Goal: Use online tool/utility: Utilize a website feature to perform a specific function

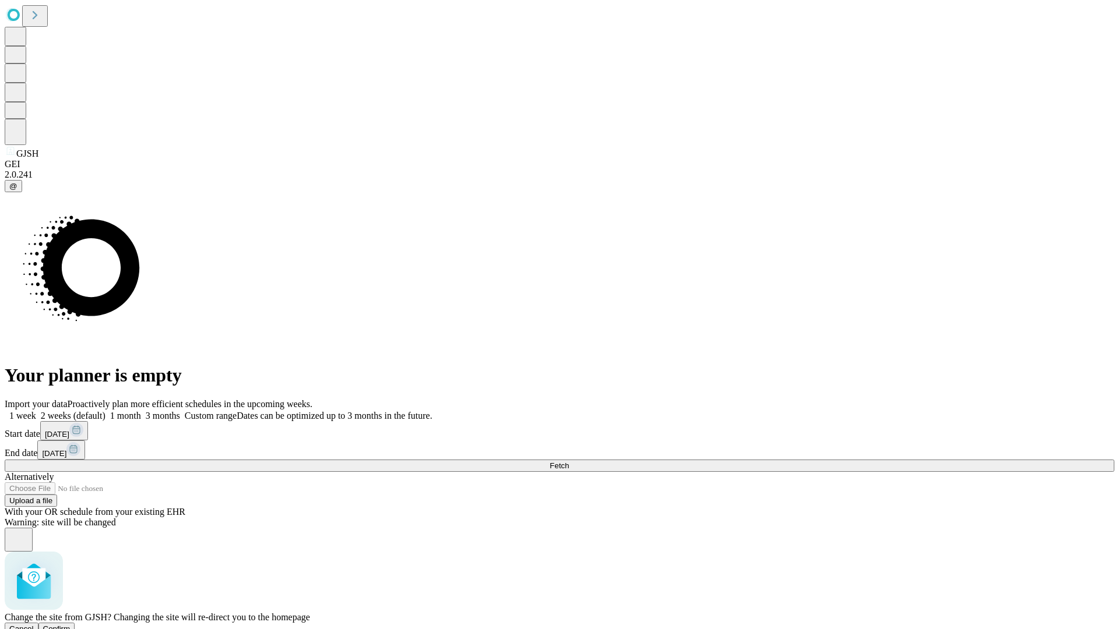
click at [71, 625] on span "Confirm" at bounding box center [56, 629] width 27 height 9
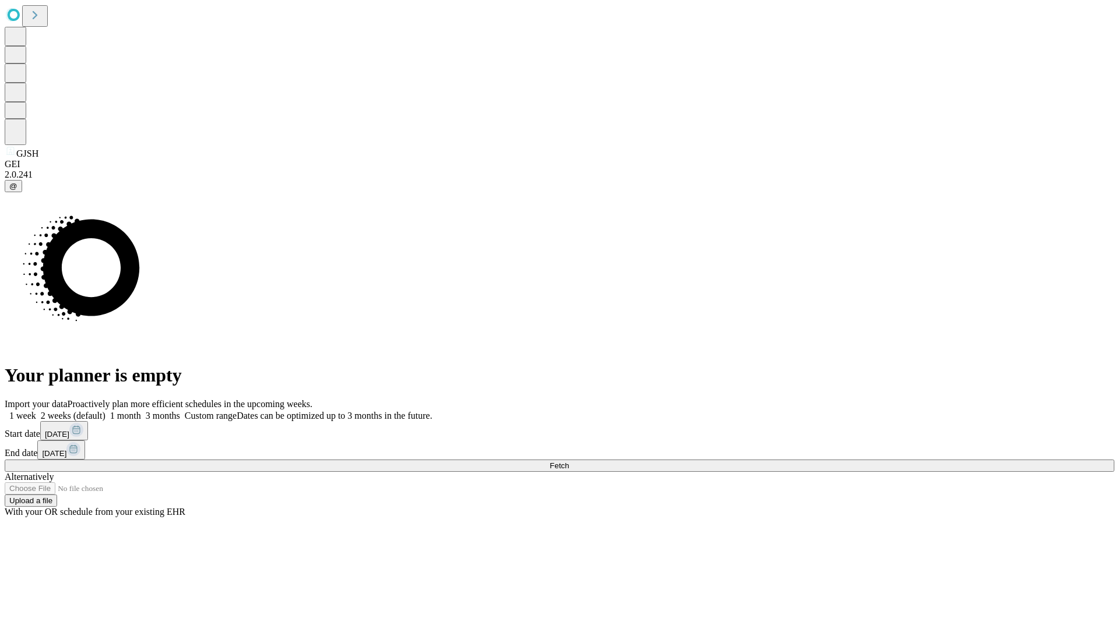
click at [105, 411] on label "2 weeks (default)" at bounding box center [70, 416] width 69 height 10
click at [569, 461] on span "Fetch" at bounding box center [558, 465] width 19 height 9
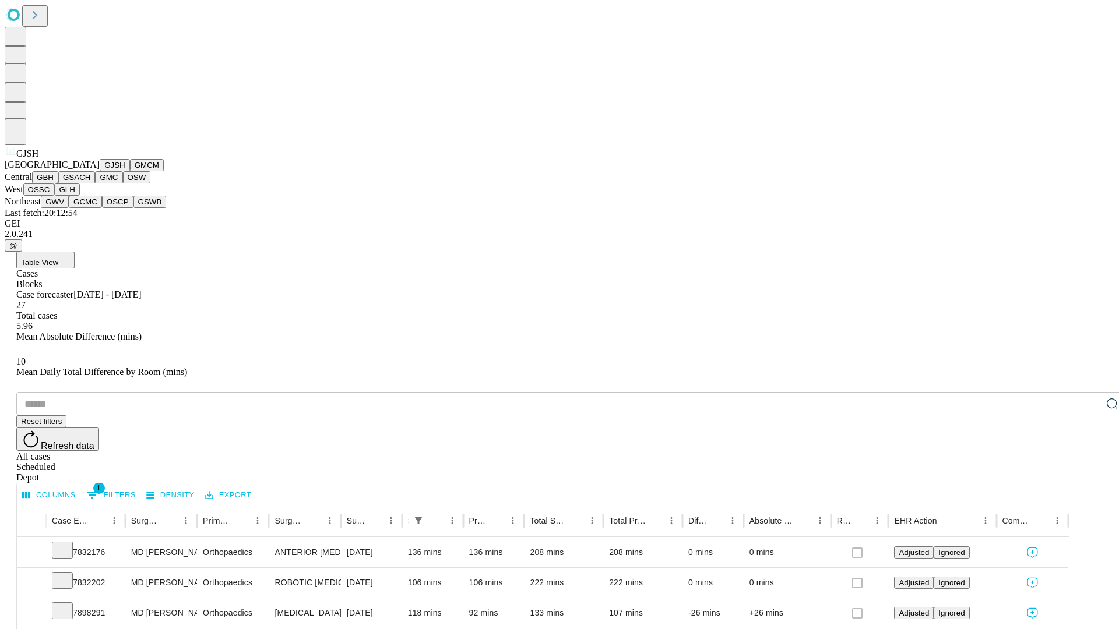
click at [130, 171] on button "GMCM" at bounding box center [147, 165] width 34 height 12
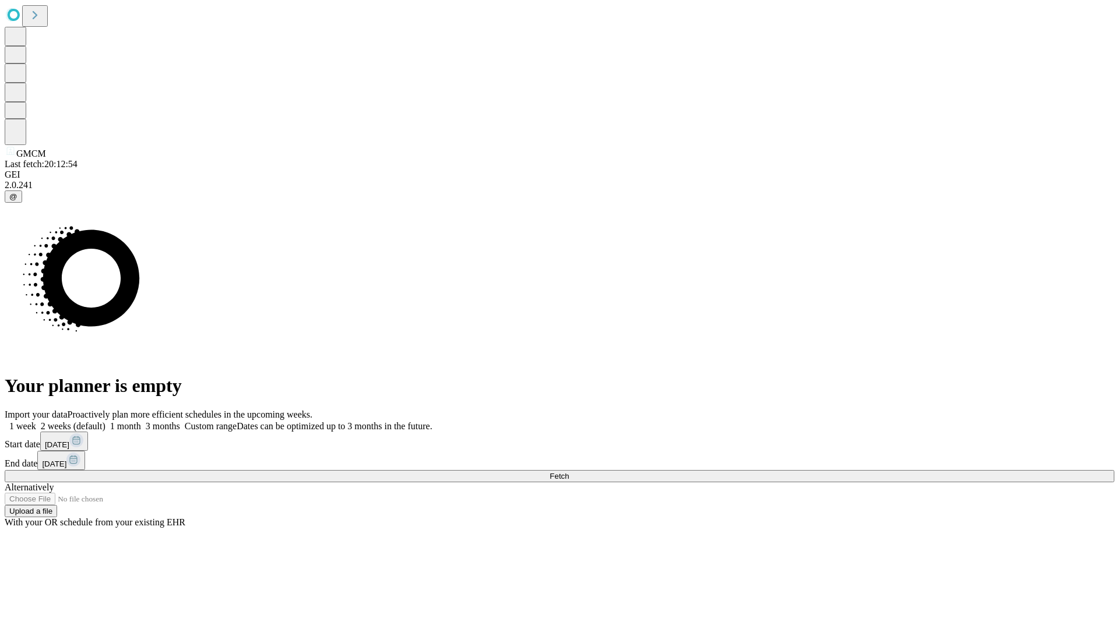
click at [569, 472] on span "Fetch" at bounding box center [558, 476] width 19 height 9
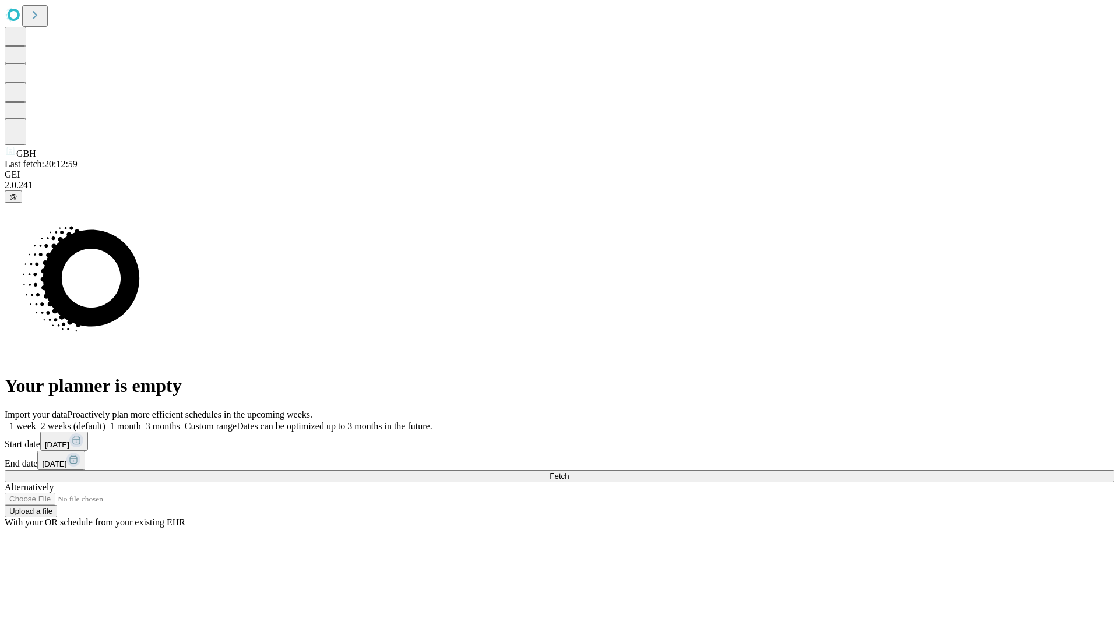
click at [105, 421] on label "2 weeks (default)" at bounding box center [70, 426] width 69 height 10
click at [569, 472] on span "Fetch" at bounding box center [558, 476] width 19 height 9
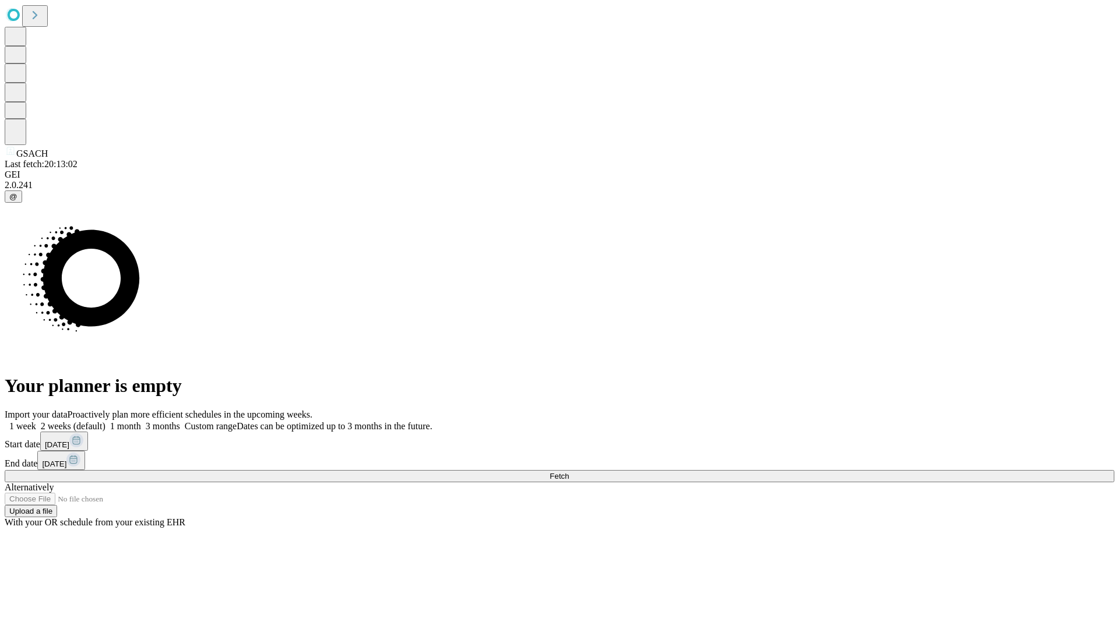
click at [105, 421] on label "2 weeks (default)" at bounding box center [70, 426] width 69 height 10
click at [569, 472] on span "Fetch" at bounding box center [558, 476] width 19 height 9
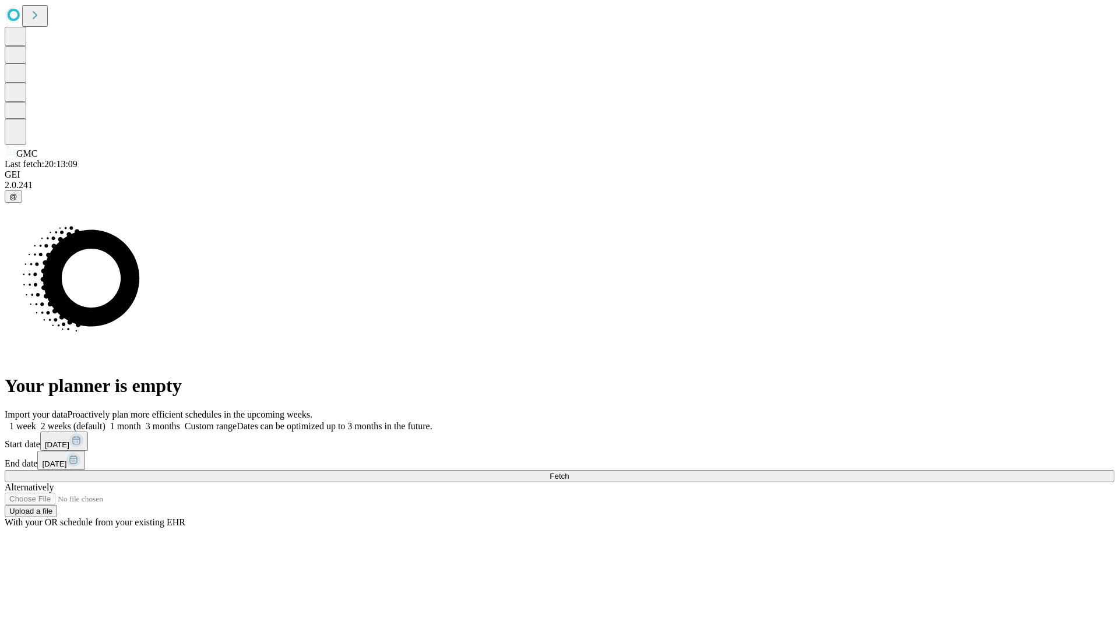
click at [105, 421] on label "2 weeks (default)" at bounding box center [70, 426] width 69 height 10
click at [569, 472] on span "Fetch" at bounding box center [558, 476] width 19 height 9
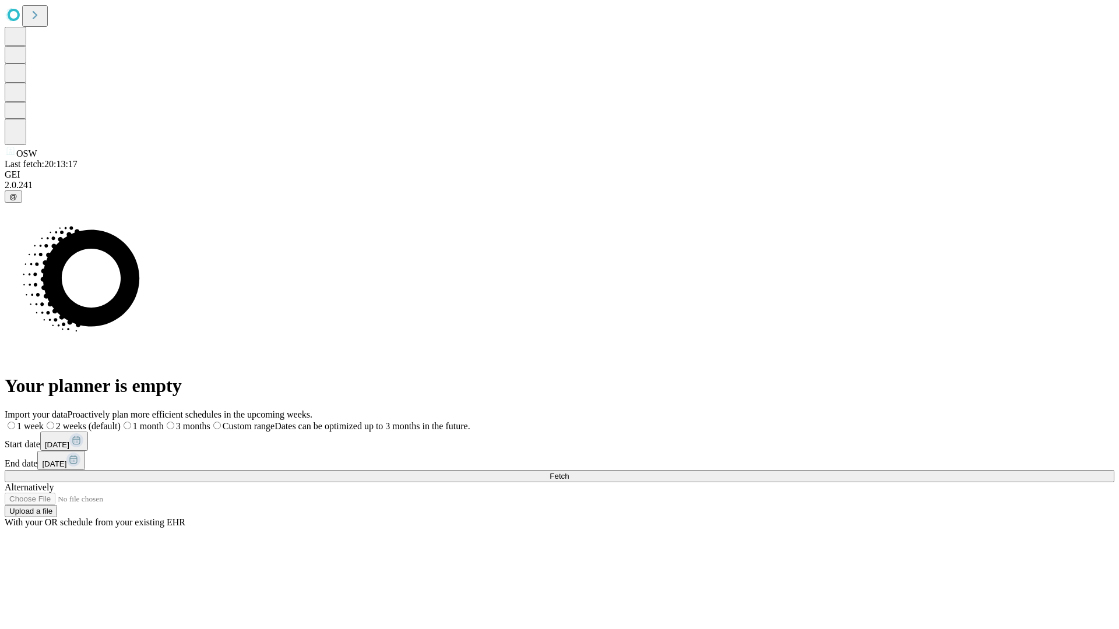
click at [121, 421] on label "2 weeks (default)" at bounding box center [82, 426] width 77 height 10
click at [569, 472] on span "Fetch" at bounding box center [558, 476] width 19 height 9
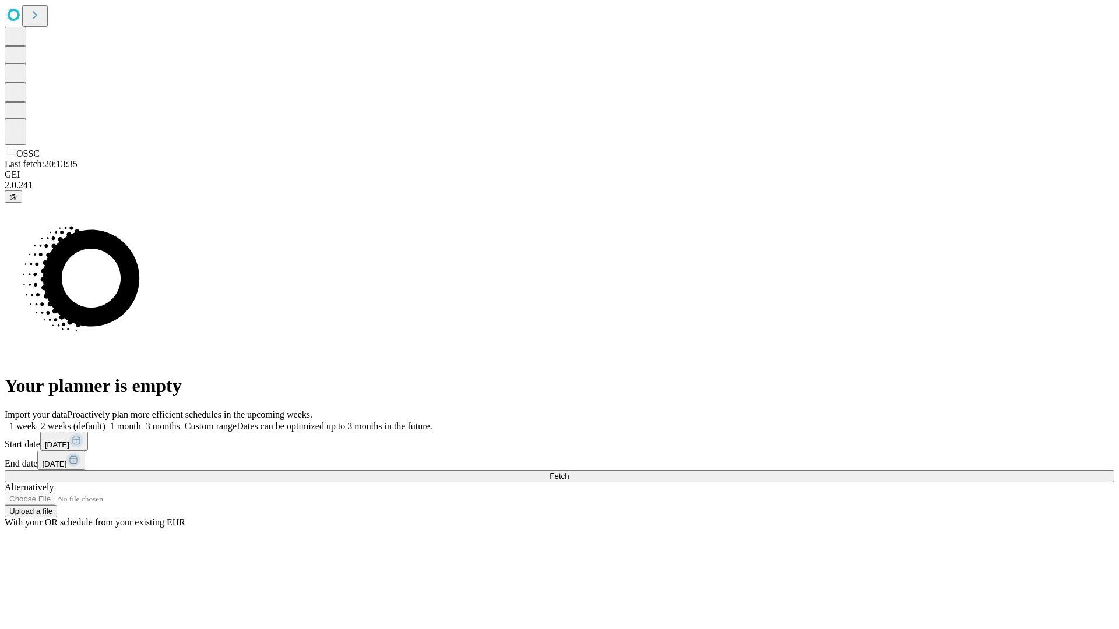
click at [105, 421] on label "2 weeks (default)" at bounding box center [70, 426] width 69 height 10
click at [569, 472] on span "Fetch" at bounding box center [558, 476] width 19 height 9
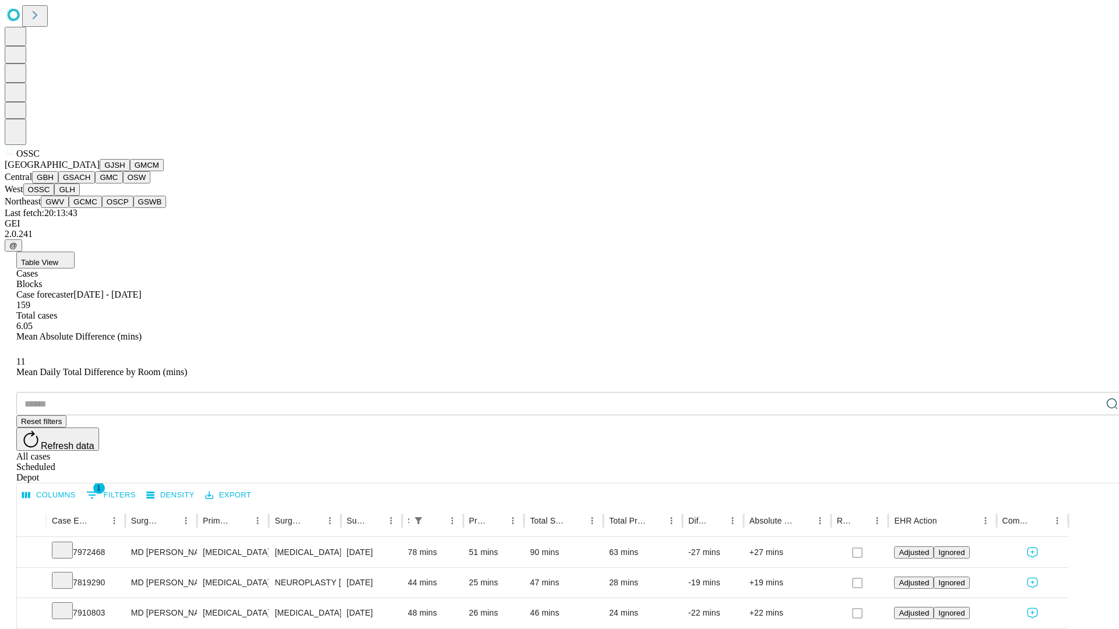
click at [79, 196] on button "GLH" at bounding box center [66, 190] width 25 height 12
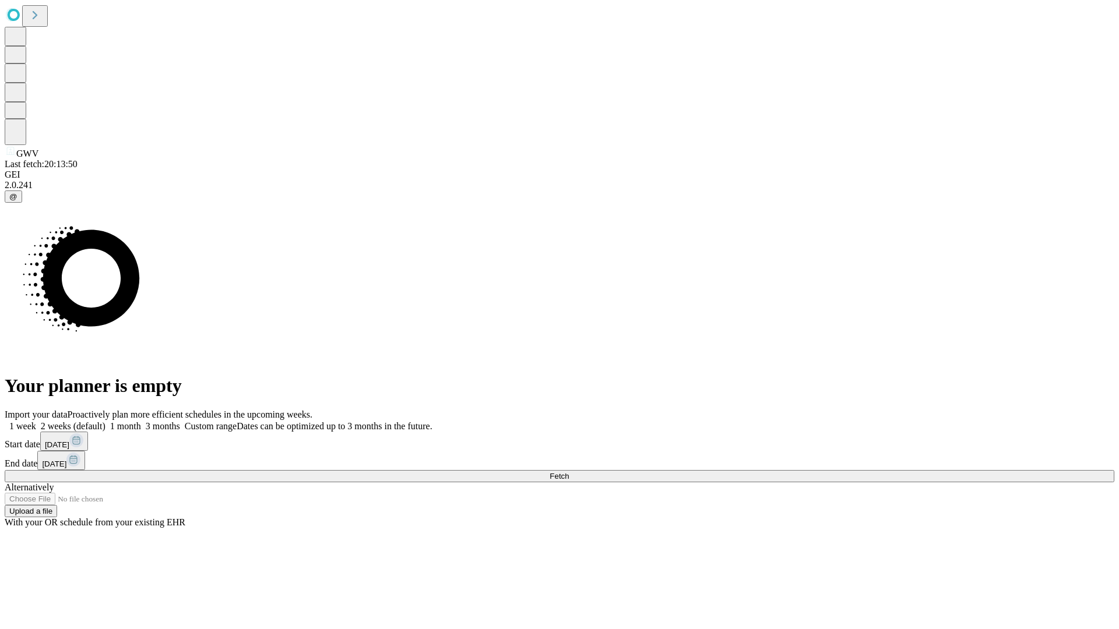
click at [105, 421] on label "2 weeks (default)" at bounding box center [70, 426] width 69 height 10
click at [569, 472] on span "Fetch" at bounding box center [558, 476] width 19 height 9
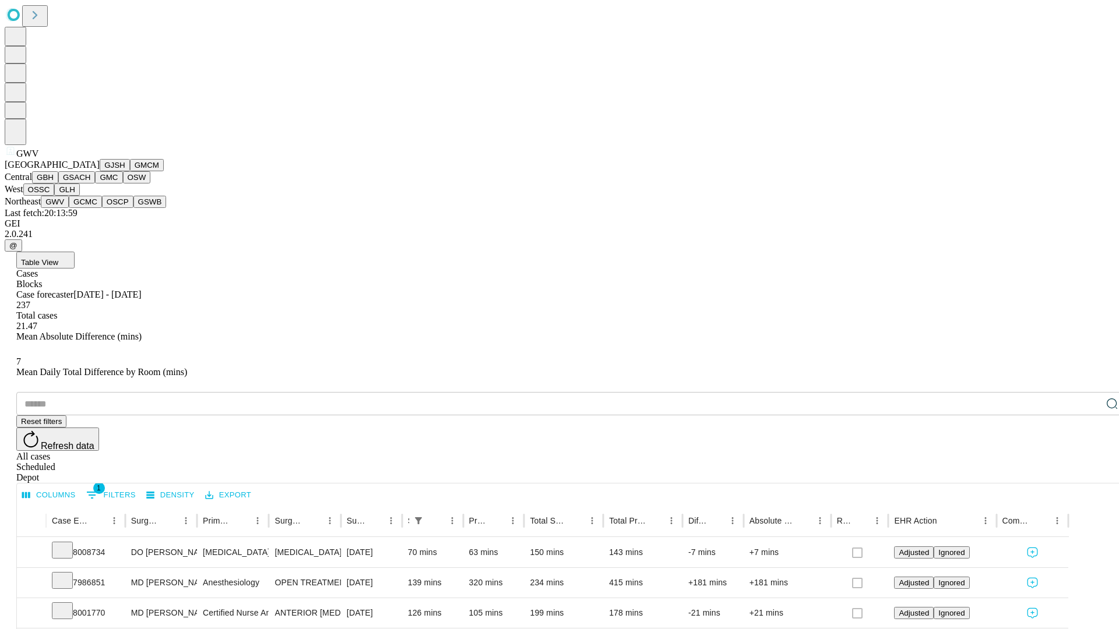
click at [90, 208] on button "GCMC" at bounding box center [85, 202] width 33 height 12
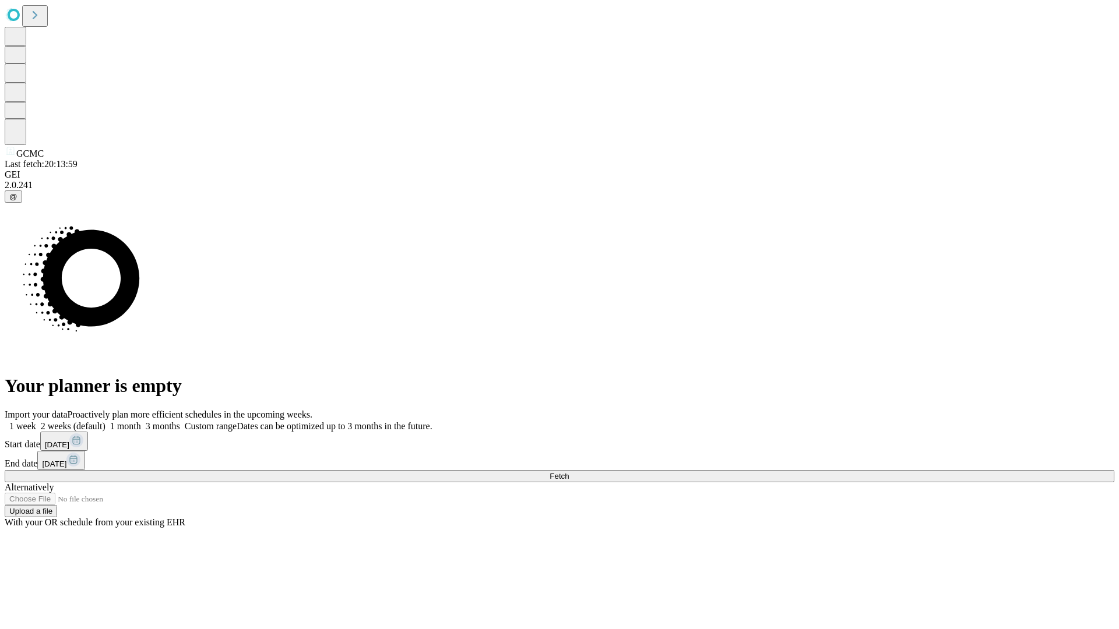
click at [105, 421] on label "2 weeks (default)" at bounding box center [70, 426] width 69 height 10
click at [569, 472] on span "Fetch" at bounding box center [558, 476] width 19 height 9
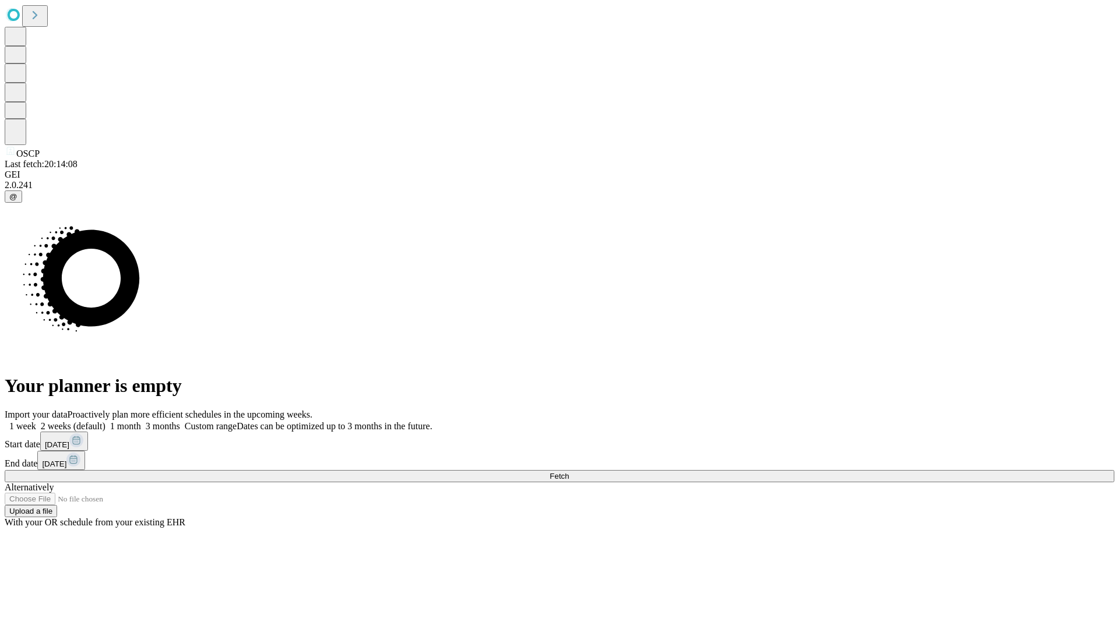
click at [105, 421] on label "2 weeks (default)" at bounding box center [70, 426] width 69 height 10
click at [569, 472] on span "Fetch" at bounding box center [558, 476] width 19 height 9
click at [105, 421] on label "2 weeks (default)" at bounding box center [70, 426] width 69 height 10
click at [569, 472] on span "Fetch" at bounding box center [558, 476] width 19 height 9
